Goal: Navigation & Orientation: Find specific page/section

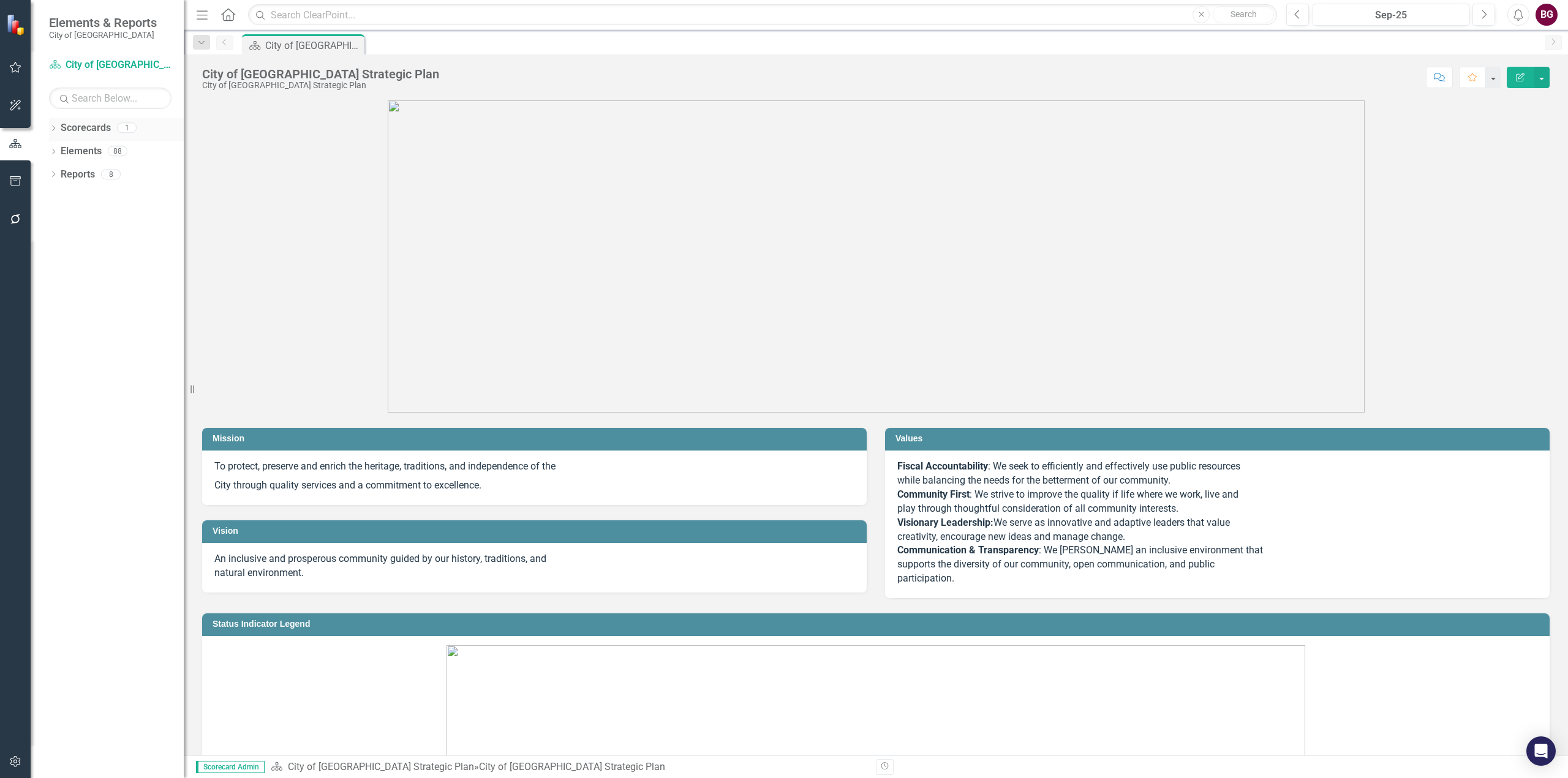
click at [75, 127] on link "Scorecards" at bounding box center [86, 128] width 50 height 14
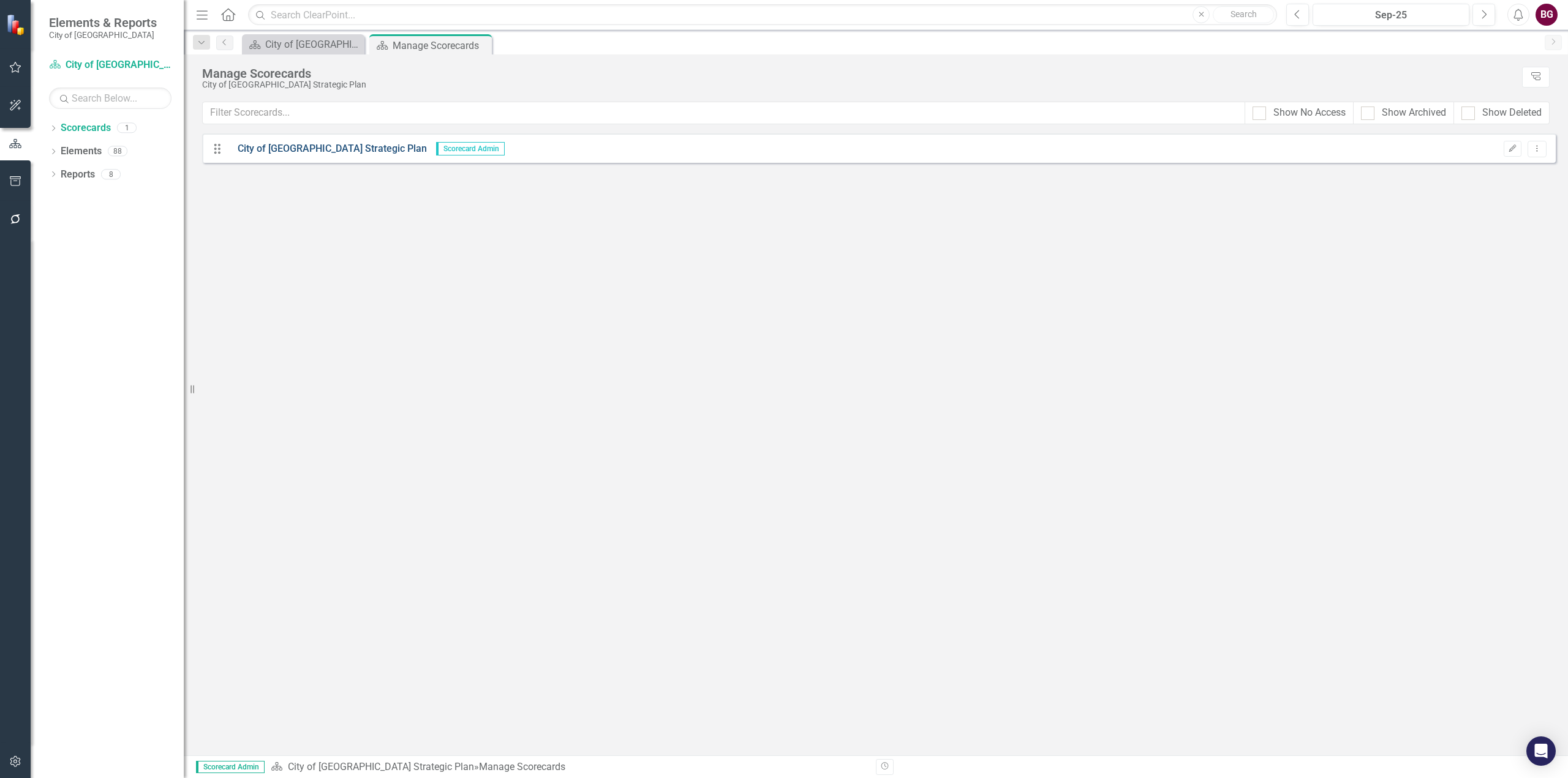
click at [289, 143] on link "City of [GEOGRAPHIC_DATA] Strategic Plan" at bounding box center [328, 149] width 199 height 14
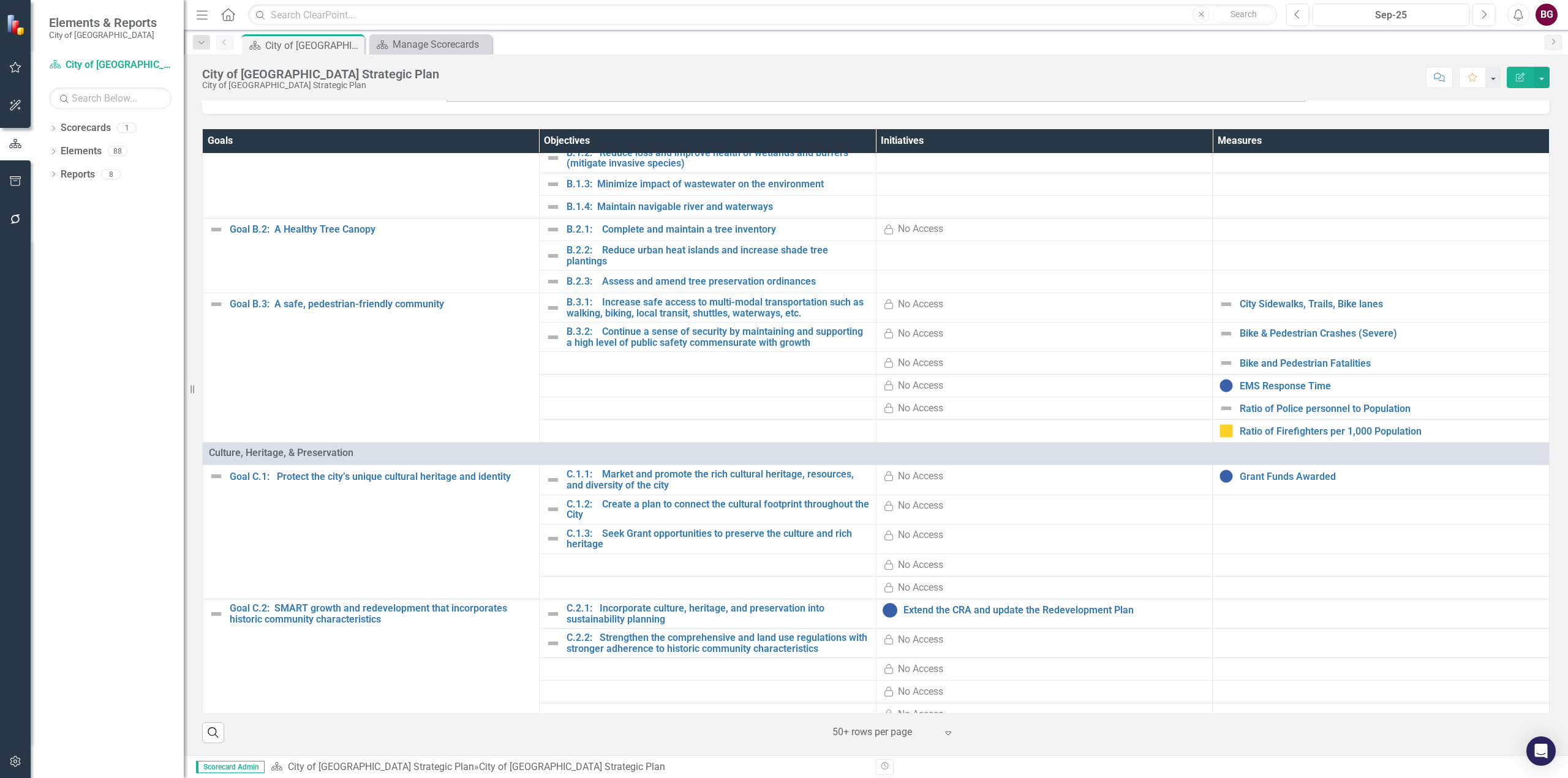
scroll to position [367, 0]
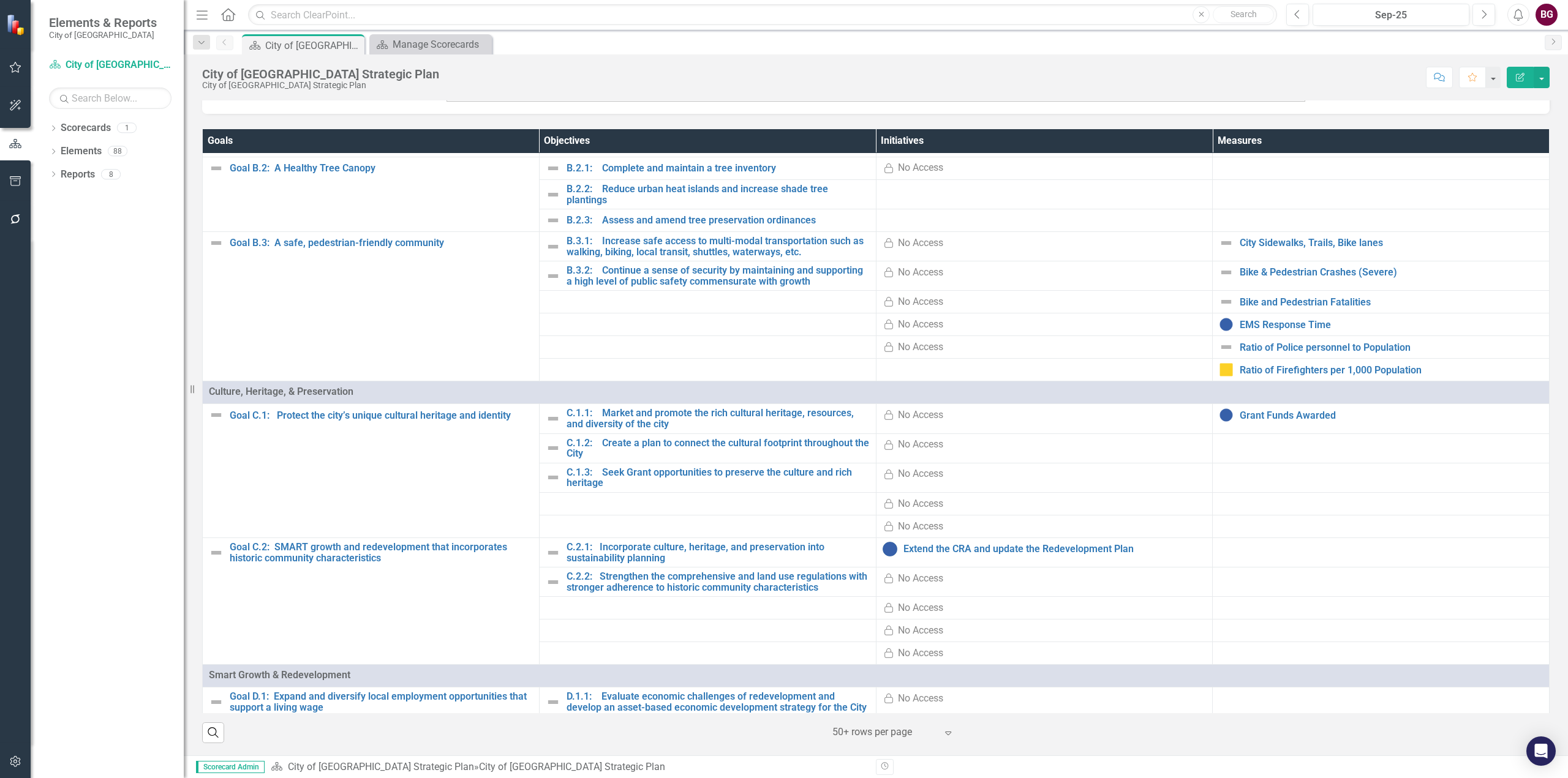
click at [395, 502] on td "Goal C.1: Protect the city’s unique cultural heritage and identity Edit Edit Go…" at bounding box center [371, 471] width 337 height 134
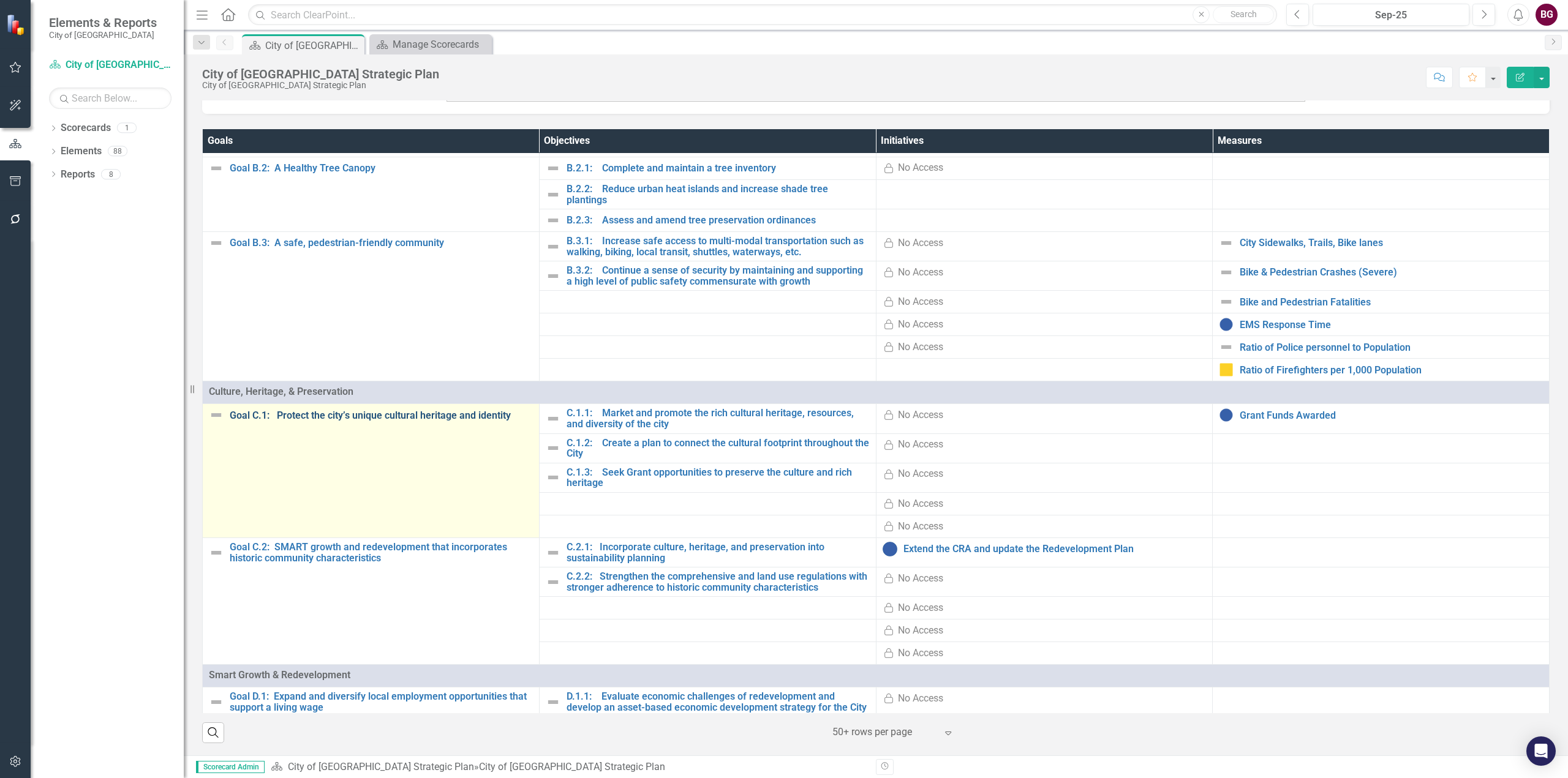
click at [417, 412] on link "Goal C.1: Protect the city’s unique cultural heritage and identity" at bounding box center [381, 416] width 303 height 11
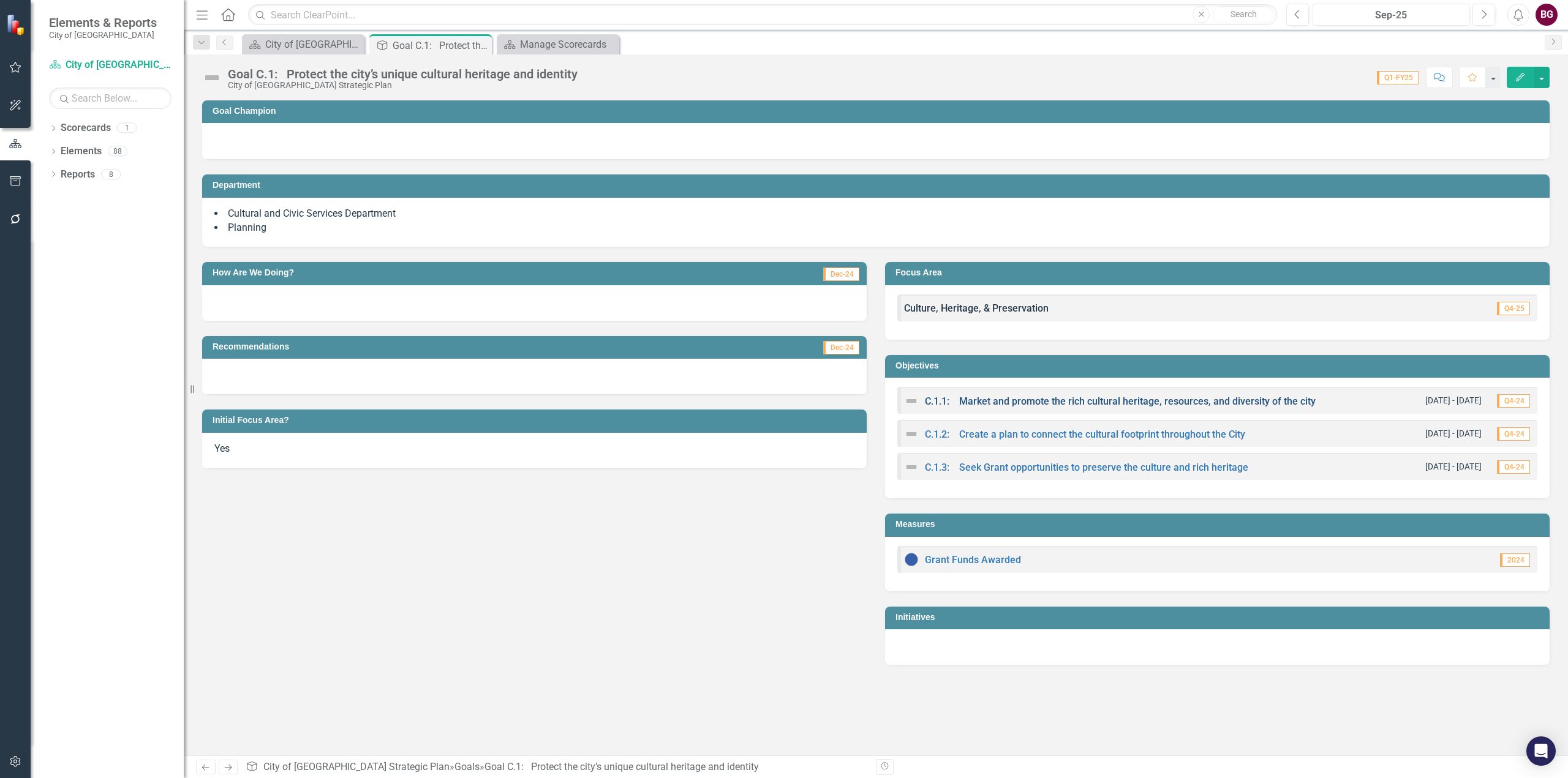
click at [992, 400] on link "C.1.1: Market and promote the rich cultural heritage, resources, and diversity …" at bounding box center [1120, 401] width 391 height 12
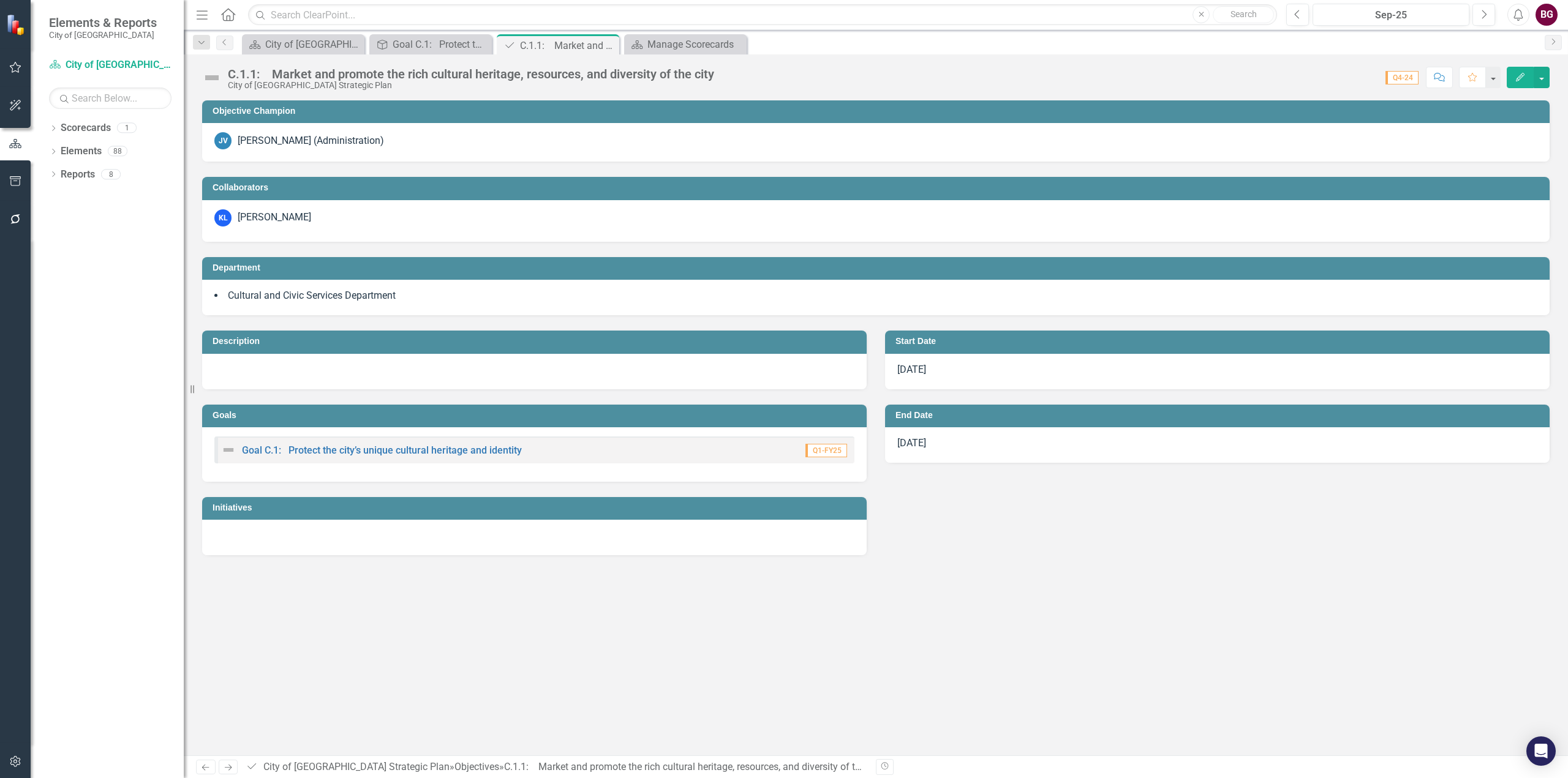
click at [294, 134] on div "[PERSON_NAME] (Administration)" at bounding box center [311, 141] width 147 height 14
click at [413, 450] on link "Goal C.1: Protect the city’s unique cultural heritage and identity" at bounding box center [381, 450] width 280 height 12
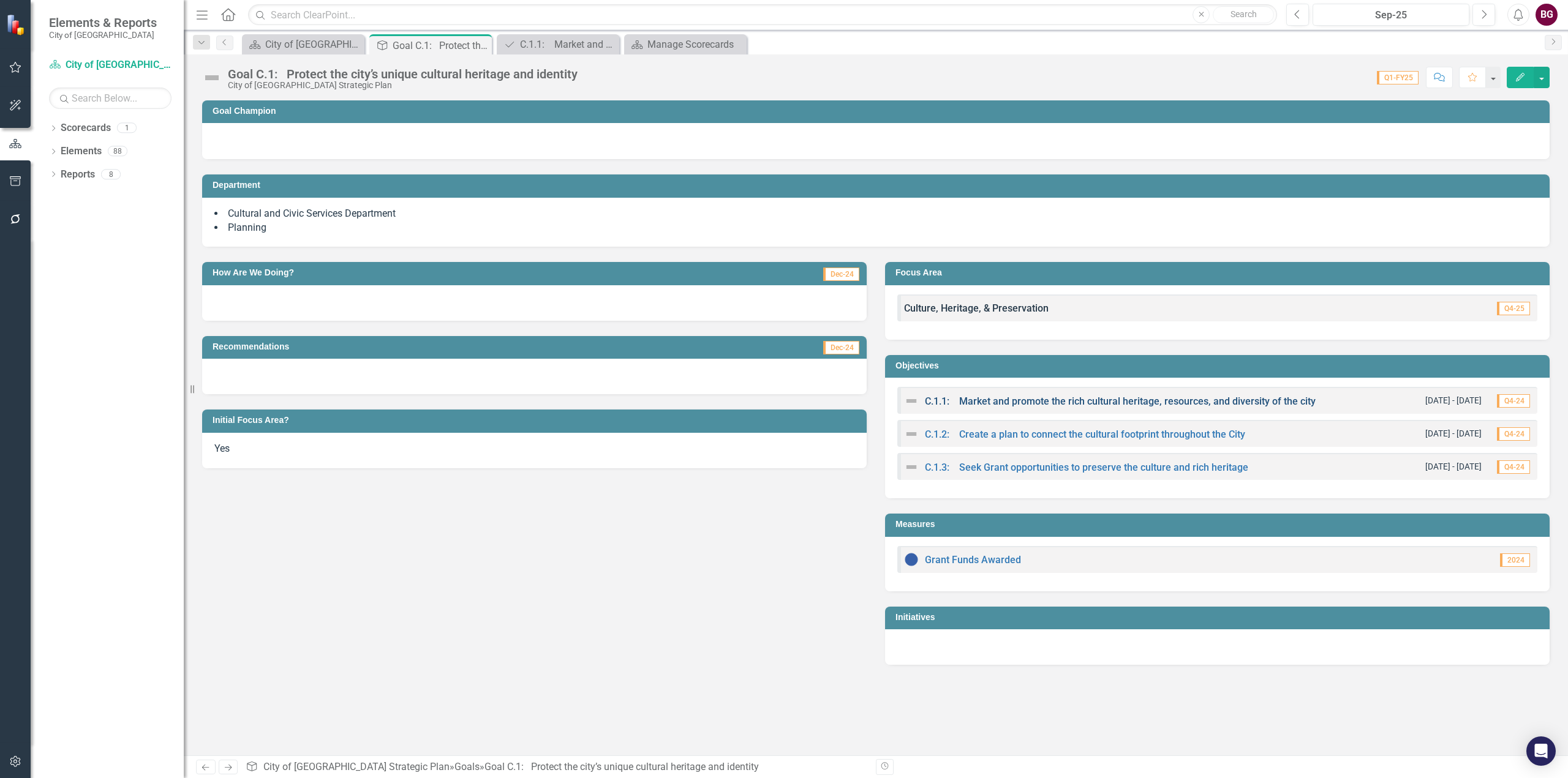
click at [1219, 401] on link "C.1.1: Market and promote the rich cultural heritage, resources, and diversity …" at bounding box center [1120, 401] width 391 height 12
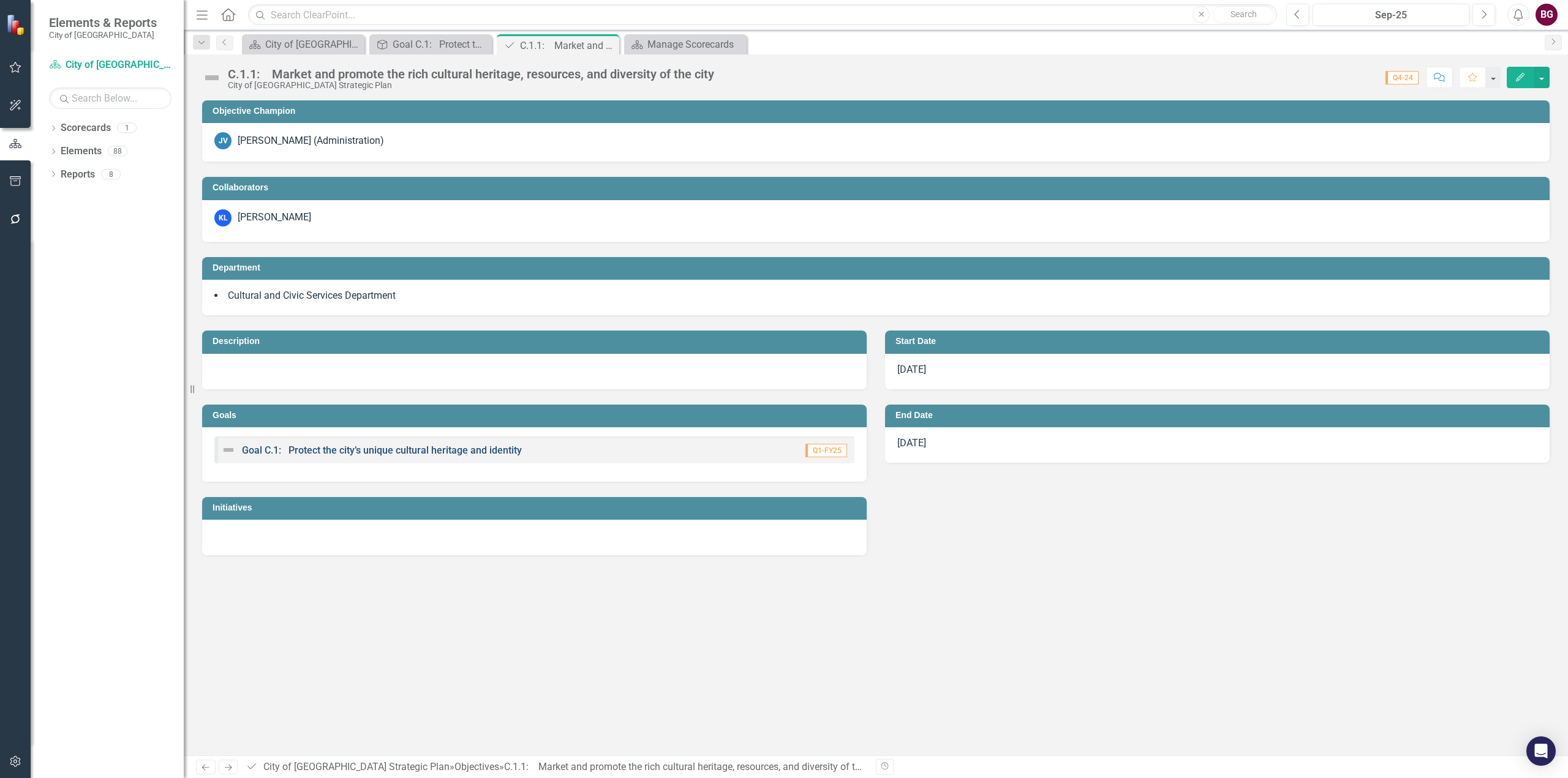
click at [355, 452] on link "Goal C.1: Protect the city’s unique cultural heritage and identity" at bounding box center [381, 450] width 280 height 12
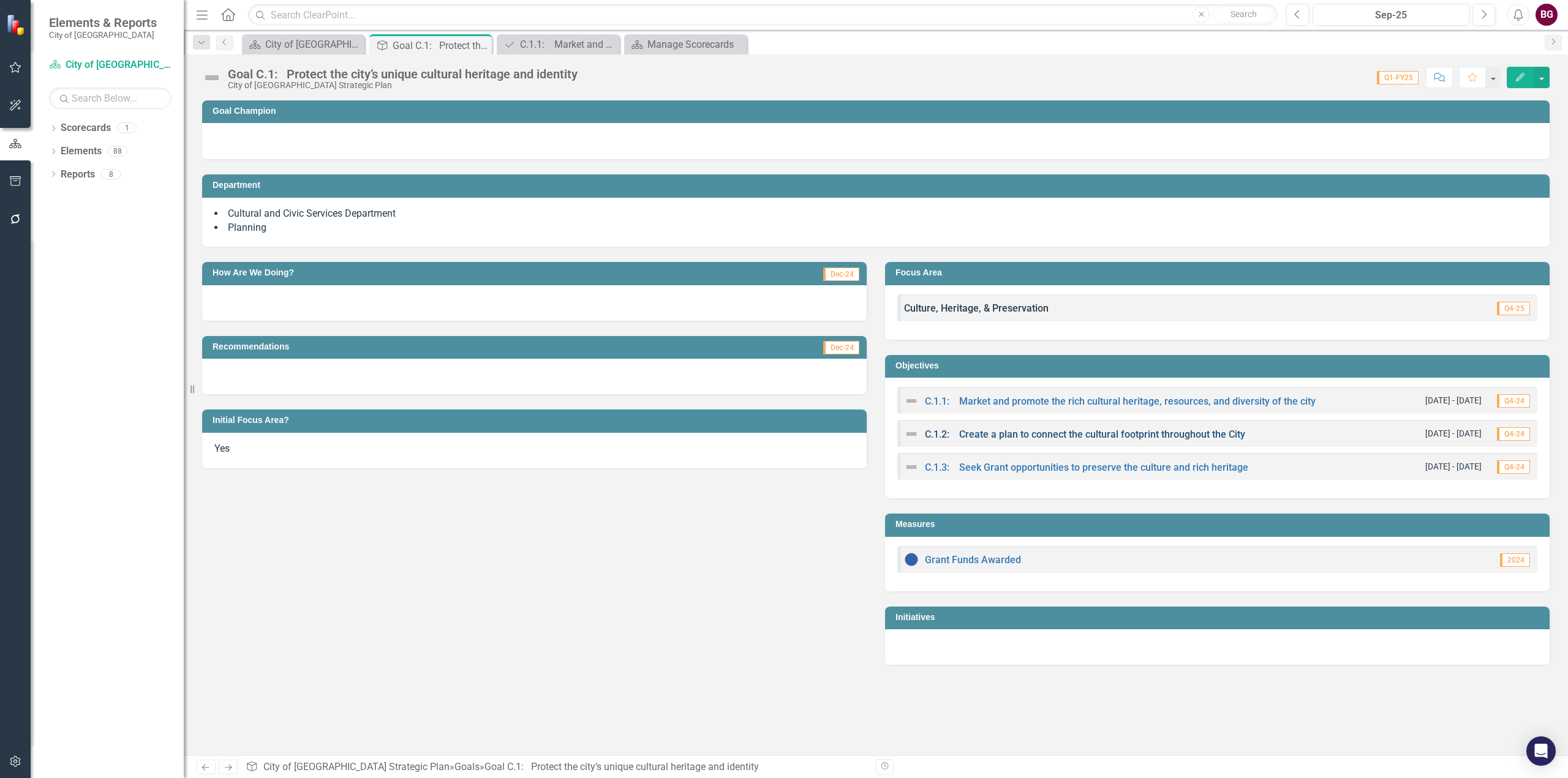
click at [1009, 435] on link "C.1.2: Create a plan to connect the cultural footprint throughout the City" at bounding box center [1085, 434] width 321 height 12
click at [1065, 469] on link "C.1.3: Seek Grant opportunities to preserve the culture and rich heritage" at bounding box center [1087, 467] width 323 height 12
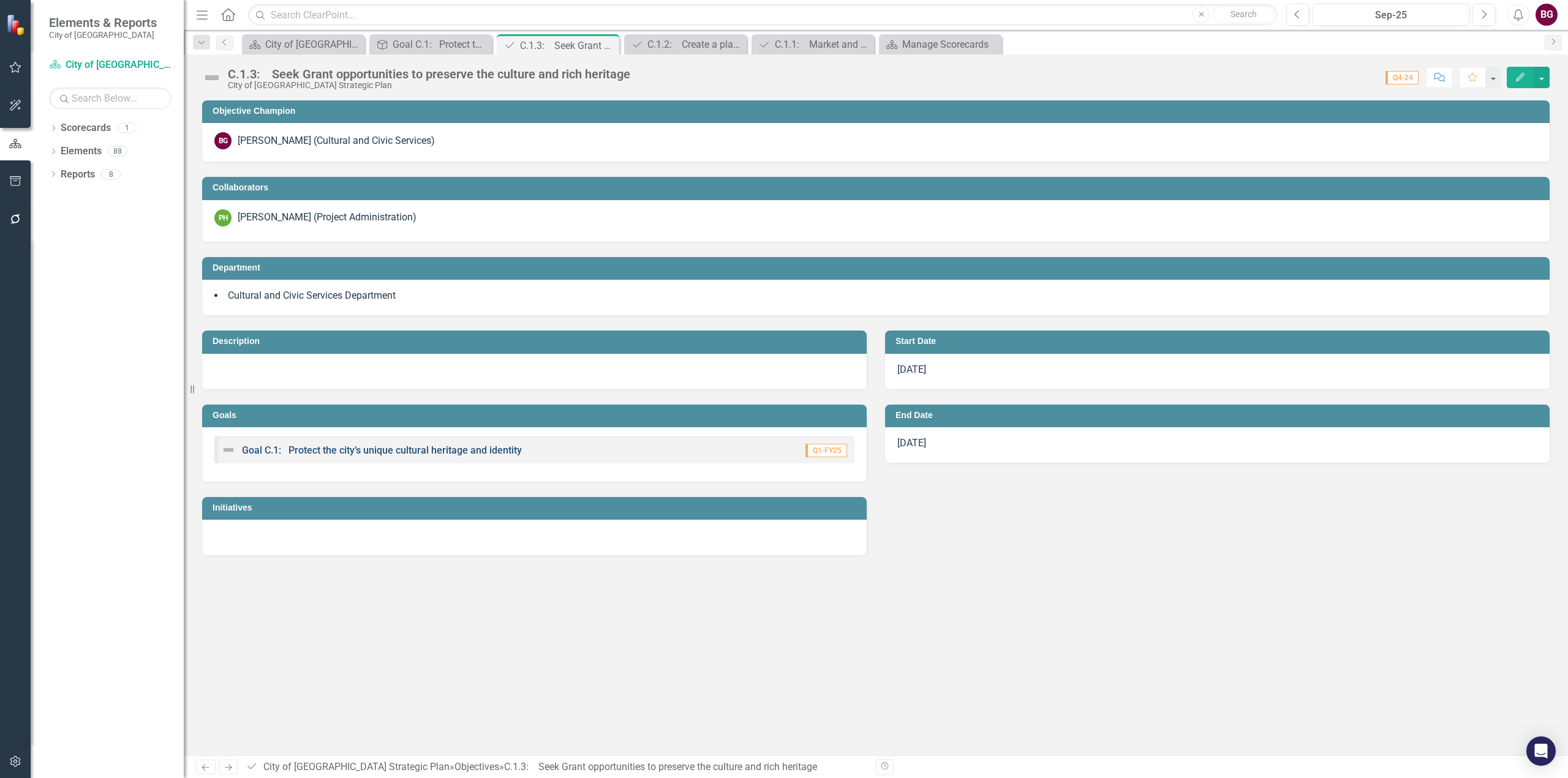
click at [344, 449] on link "Goal C.1: Protect the city’s unique cultural heritage and identity" at bounding box center [381, 450] width 280 height 12
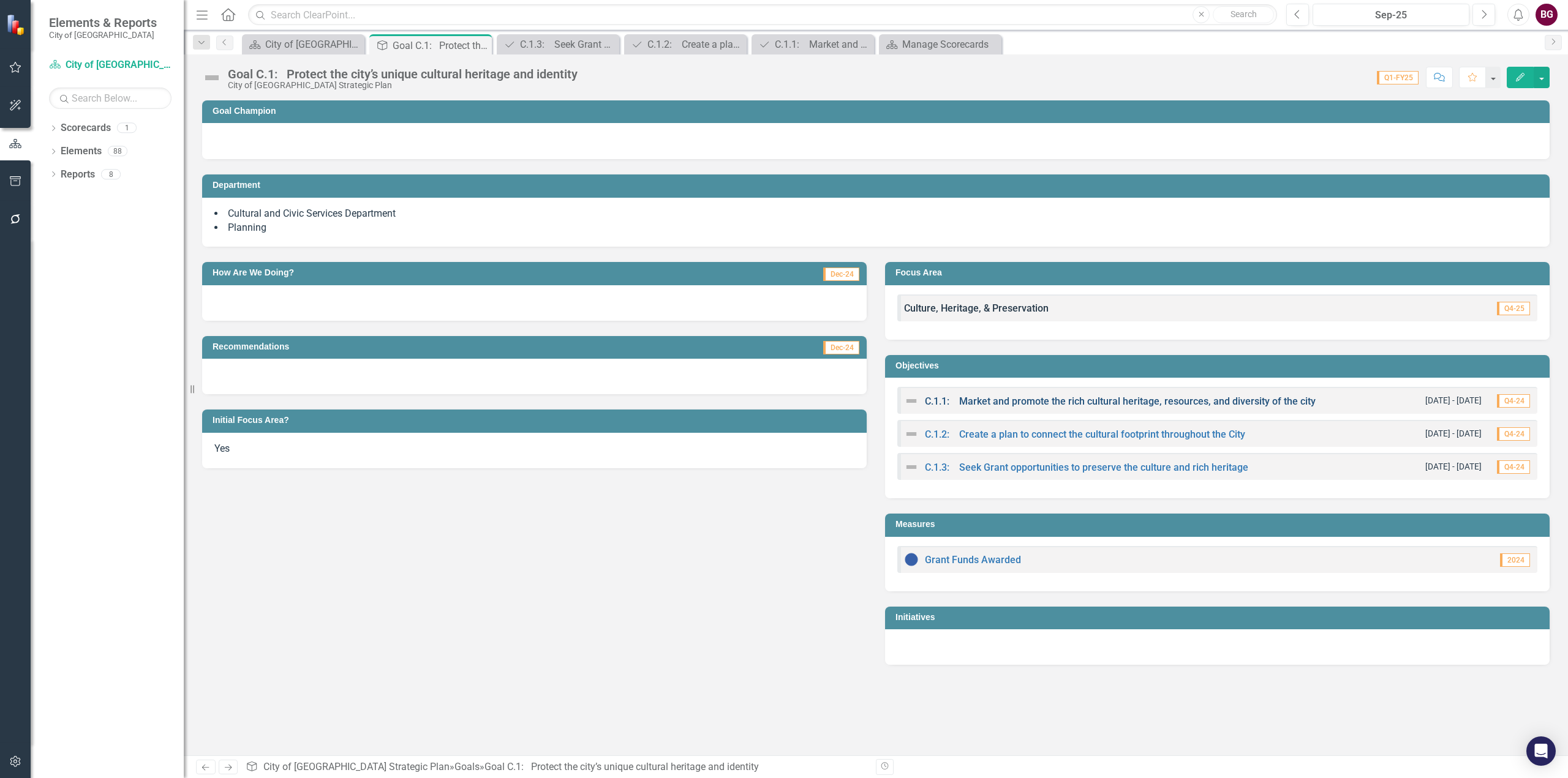
click at [1020, 400] on link "C.1.1: Market and promote the rich cultural heritage, resources, and diversity …" at bounding box center [1120, 401] width 391 height 12
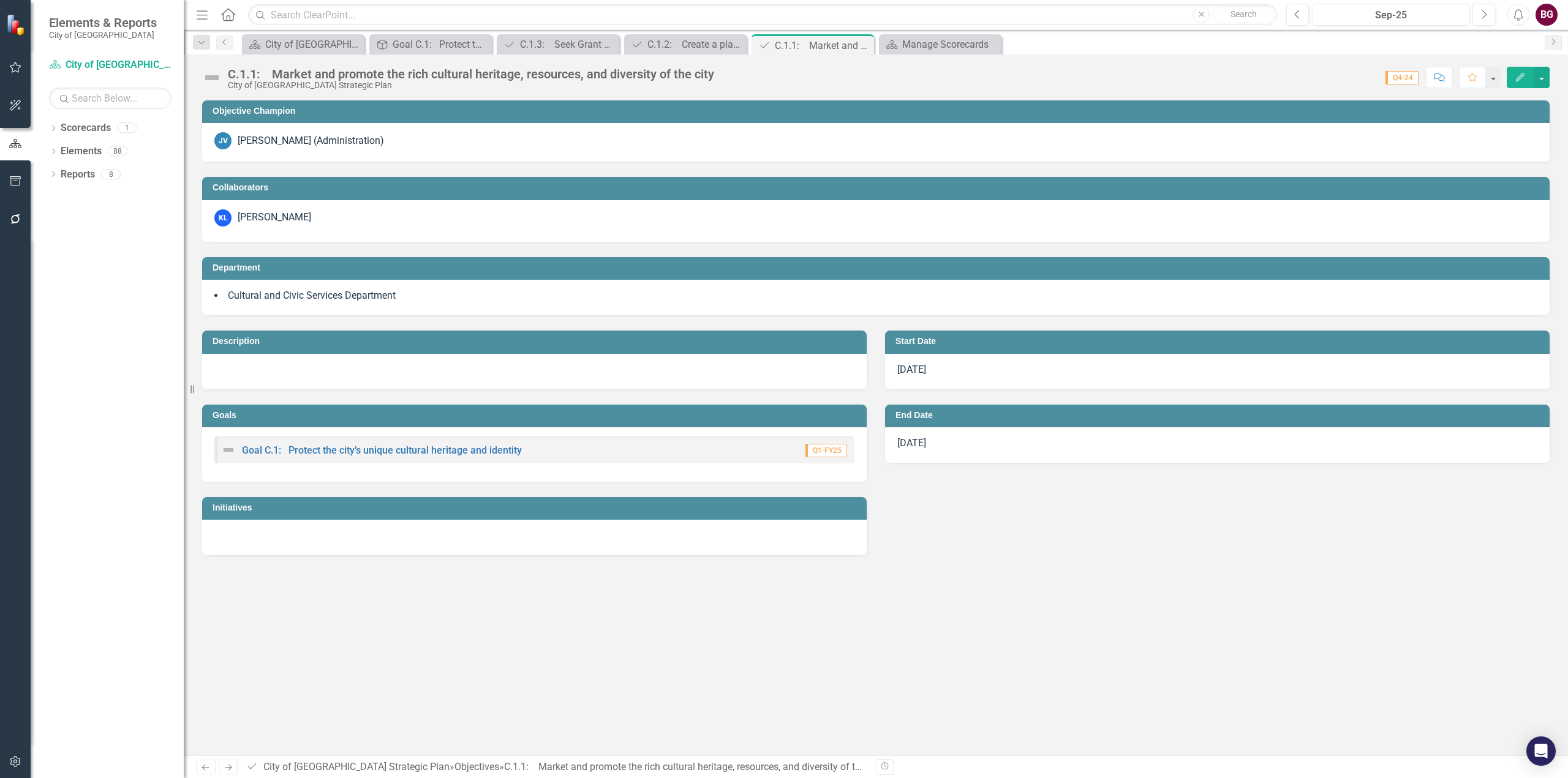
click at [290, 135] on div "[PERSON_NAME] (Administration)" at bounding box center [311, 141] width 147 height 14
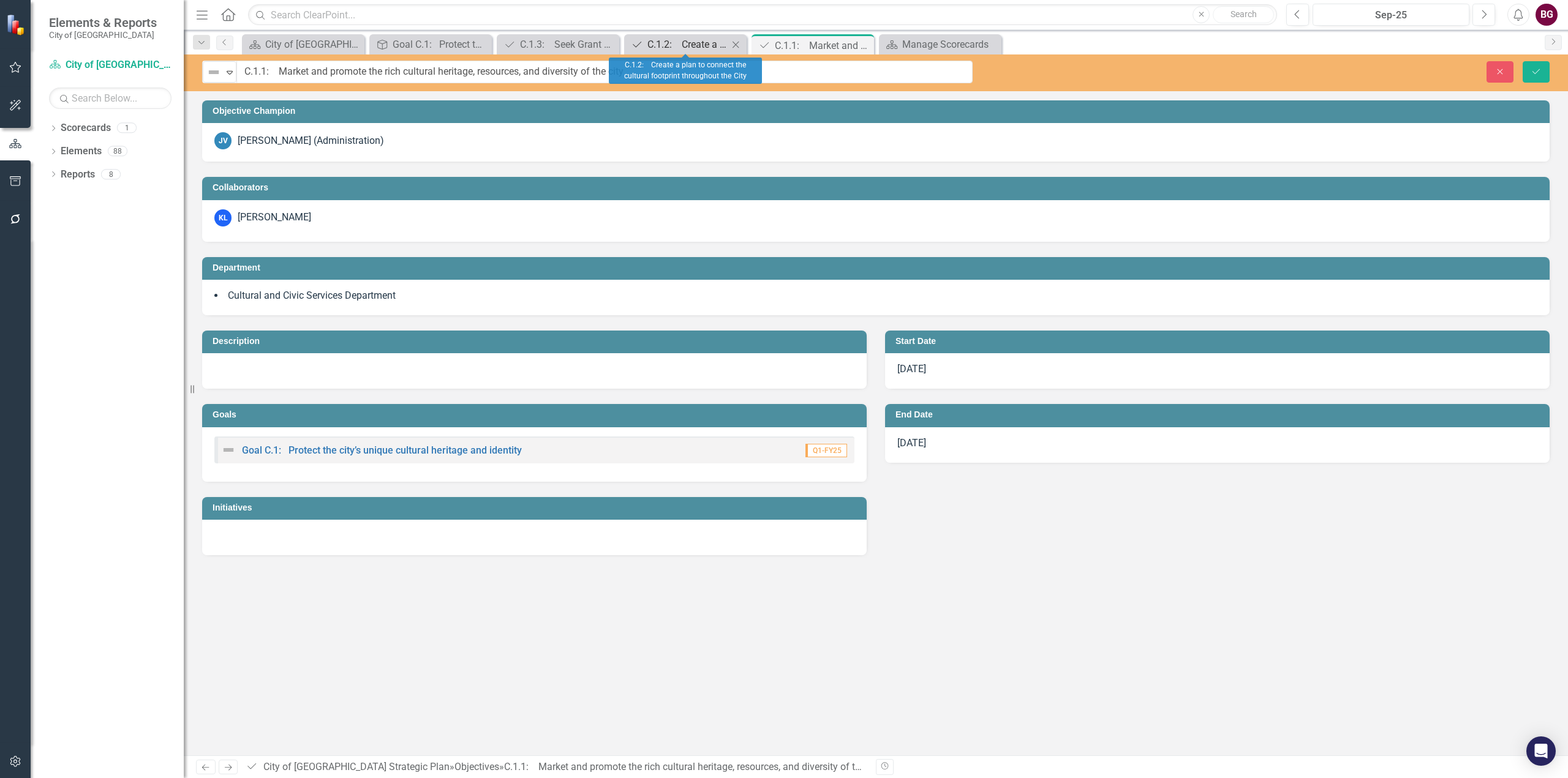
click at [692, 39] on div "C.1.2: Create a plan to connect the cultural footprint throughout the City" at bounding box center [688, 44] width 81 height 15
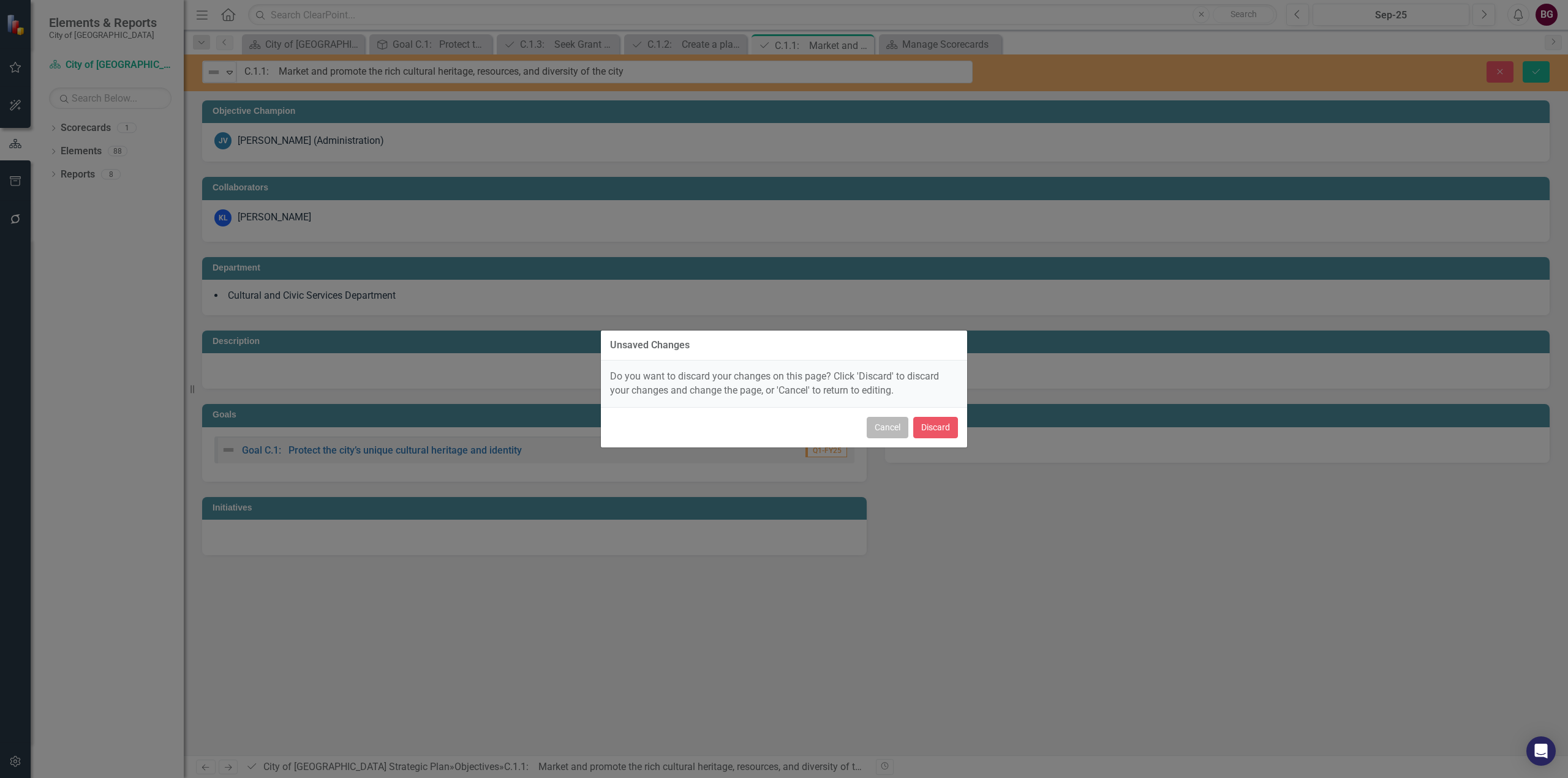
click at [879, 426] on button "Cancel" at bounding box center [887, 427] width 42 height 21
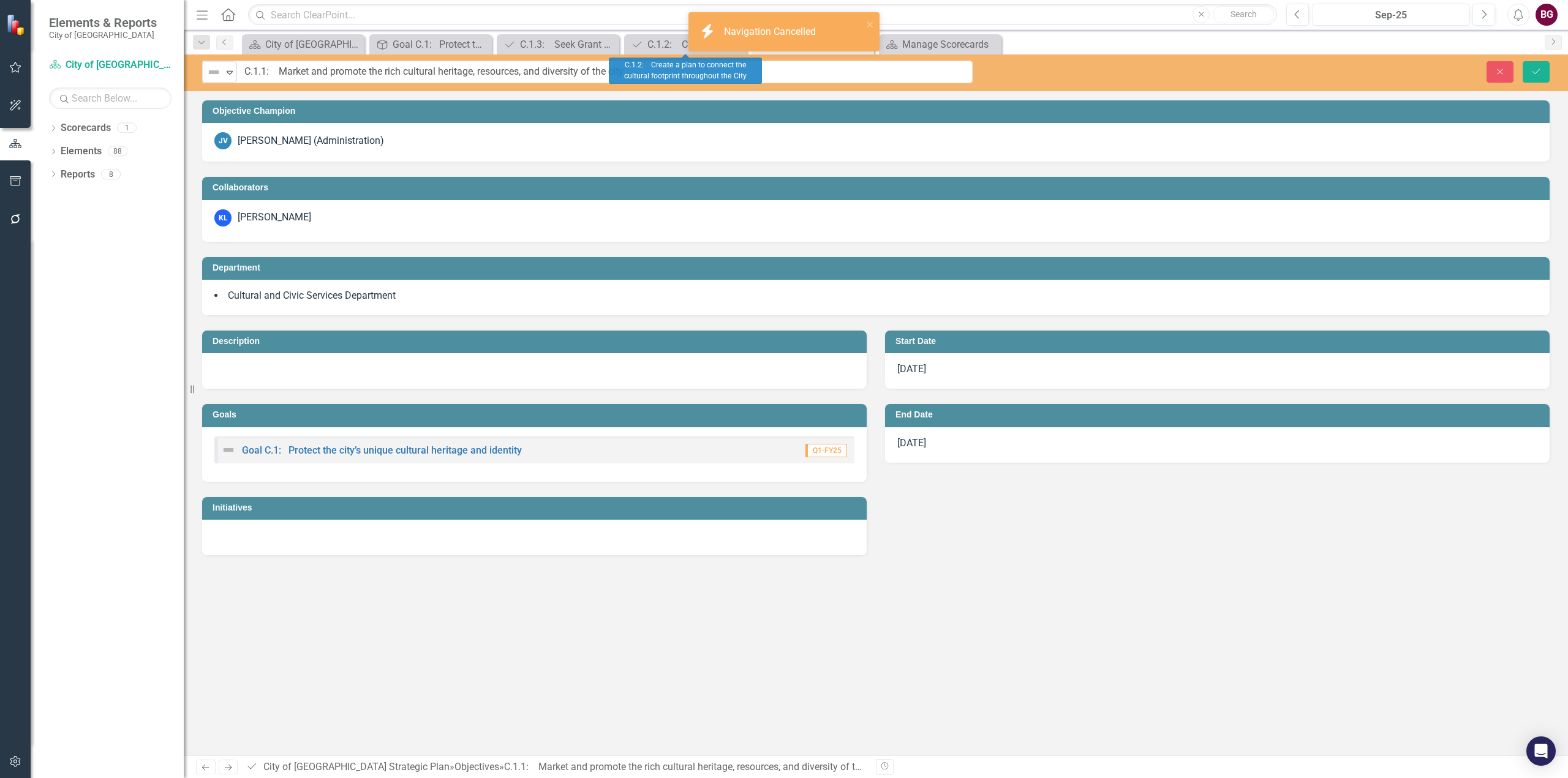
click at [259, 508] on h3 "Initiatives" at bounding box center [537, 508] width 648 height 9
